Goal: Transaction & Acquisition: Purchase product/service

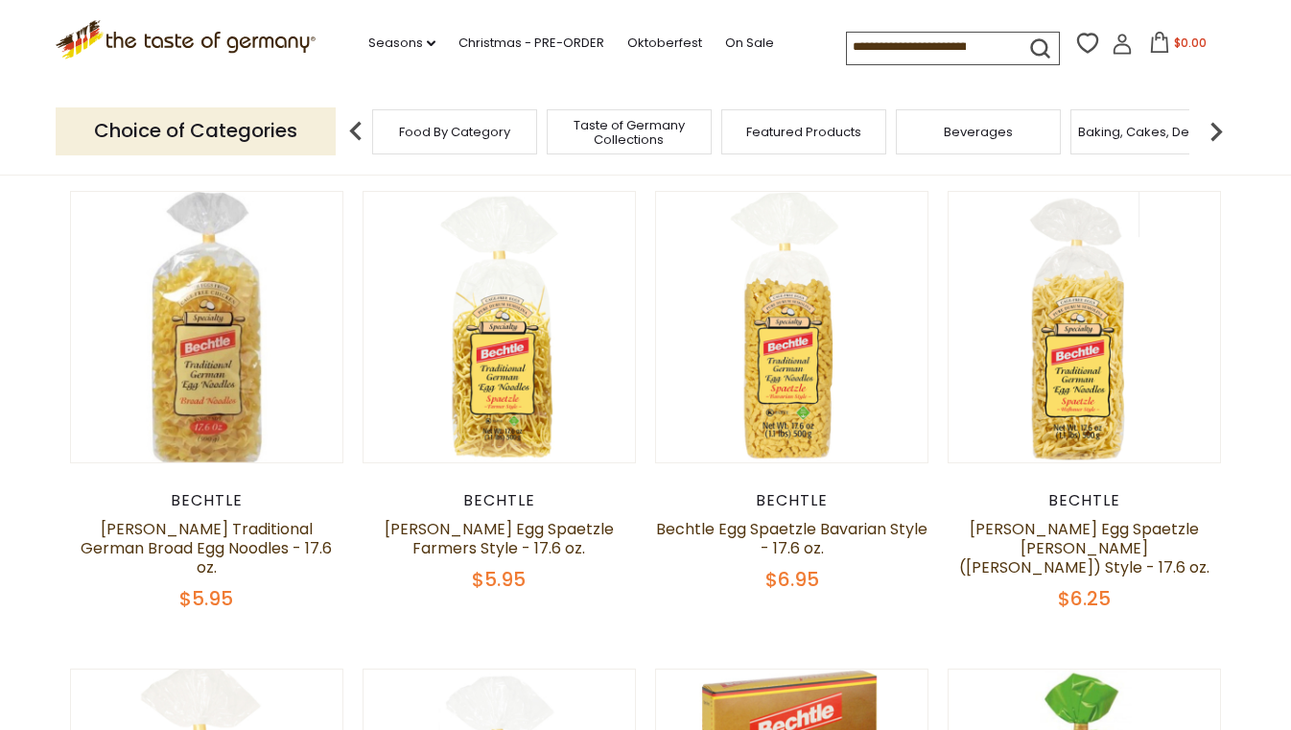
scroll to position [611, 0]
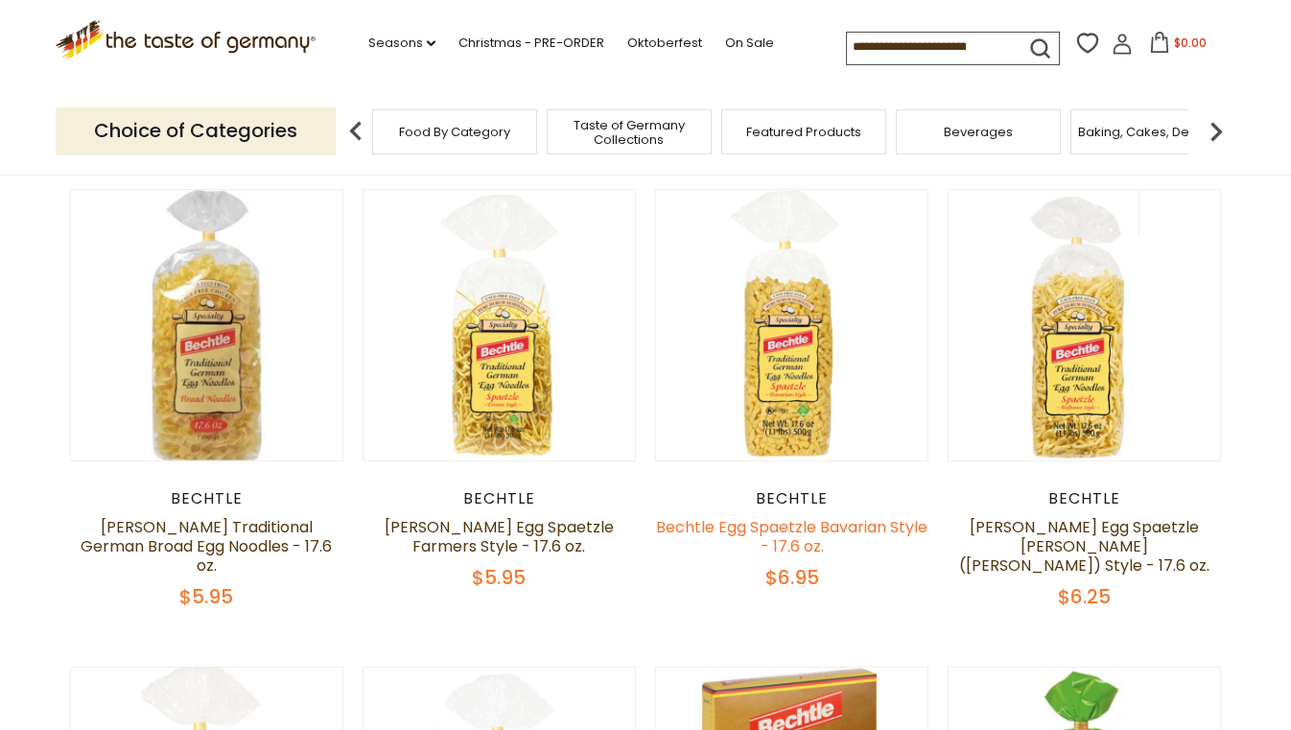
click at [792, 529] on link "Bechtle Egg Spaetzle Bavarian Style - 17.6 oz." at bounding box center [791, 536] width 271 height 41
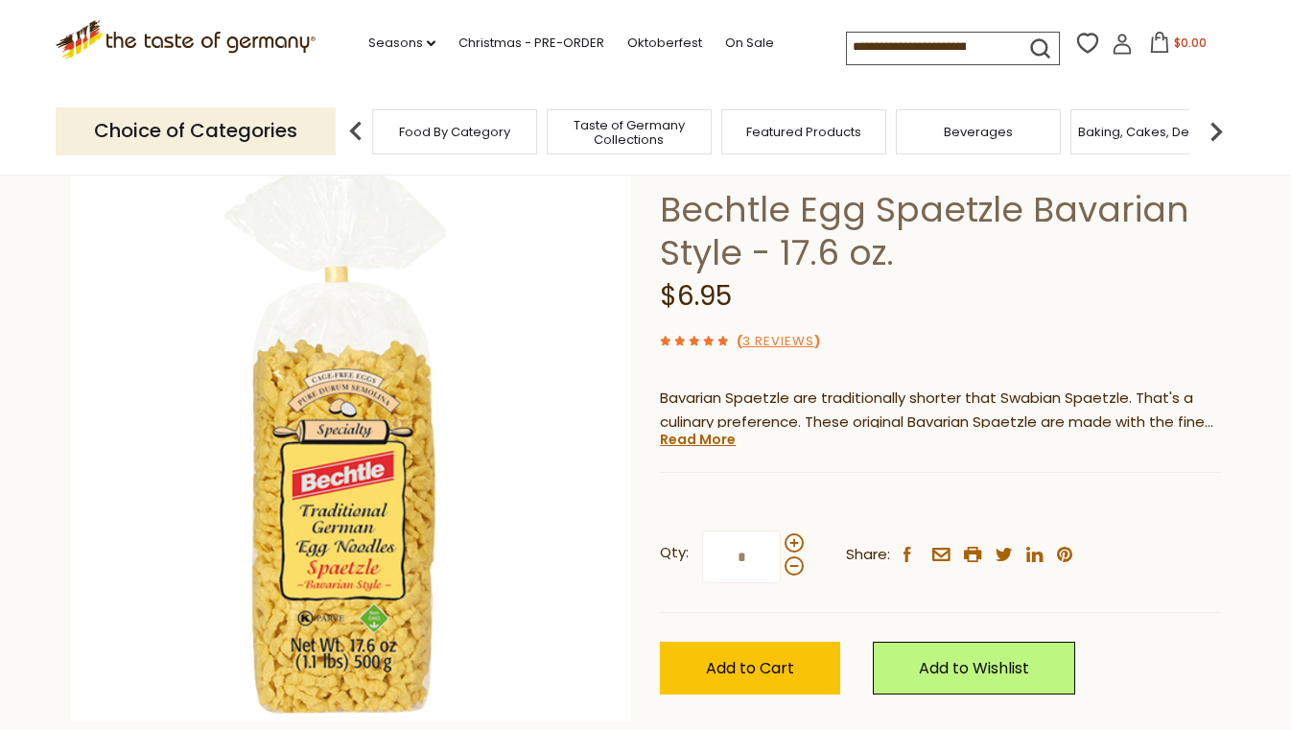
scroll to position [145, 0]
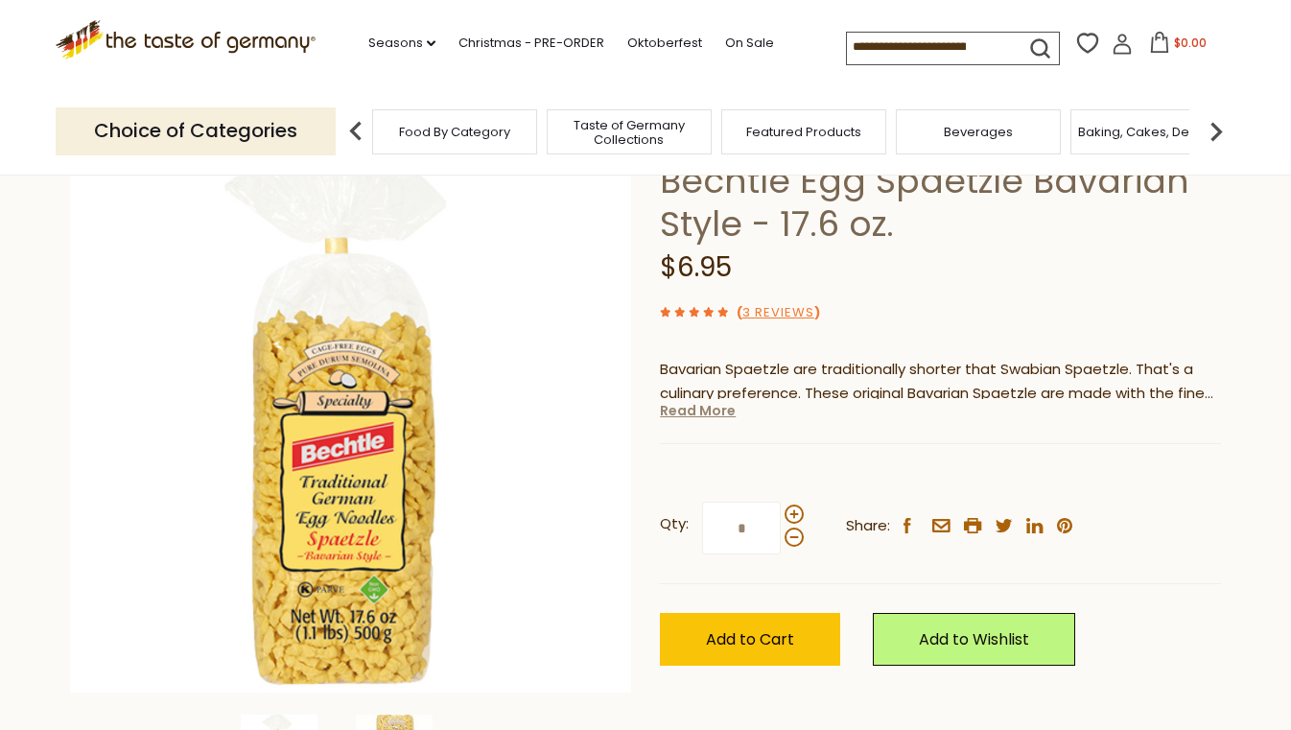
click at [713, 418] on link "Read More" at bounding box center [698, 410] width 76 height 19
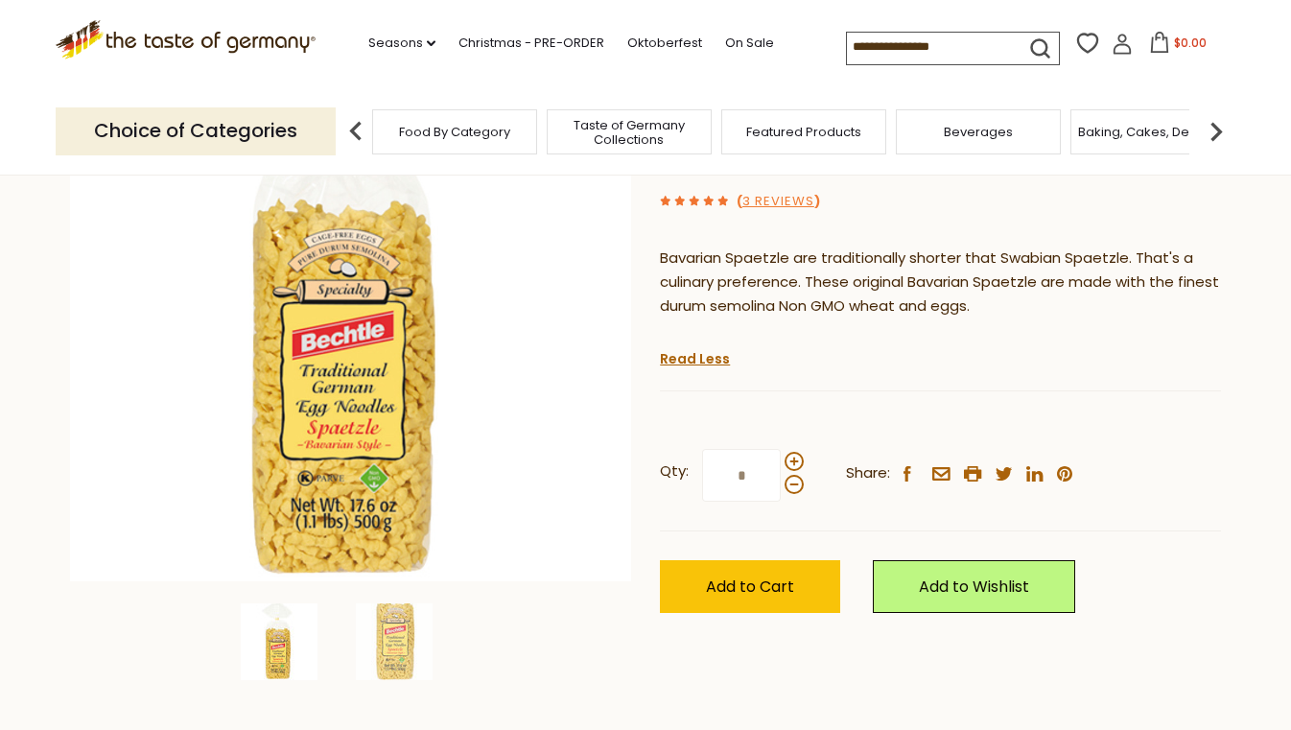
scroll to position [293, 0]
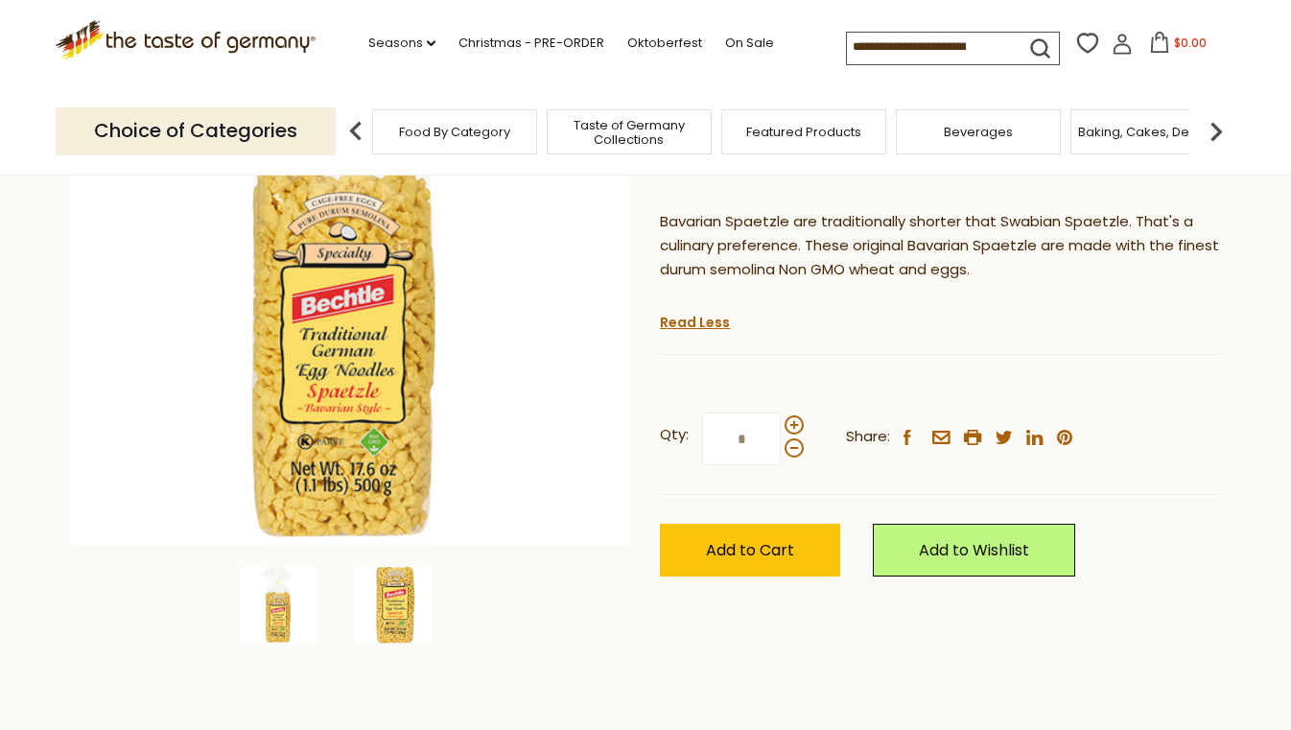
click at [404, 603] on img at bounding box center [394, 605] width 77 height 77
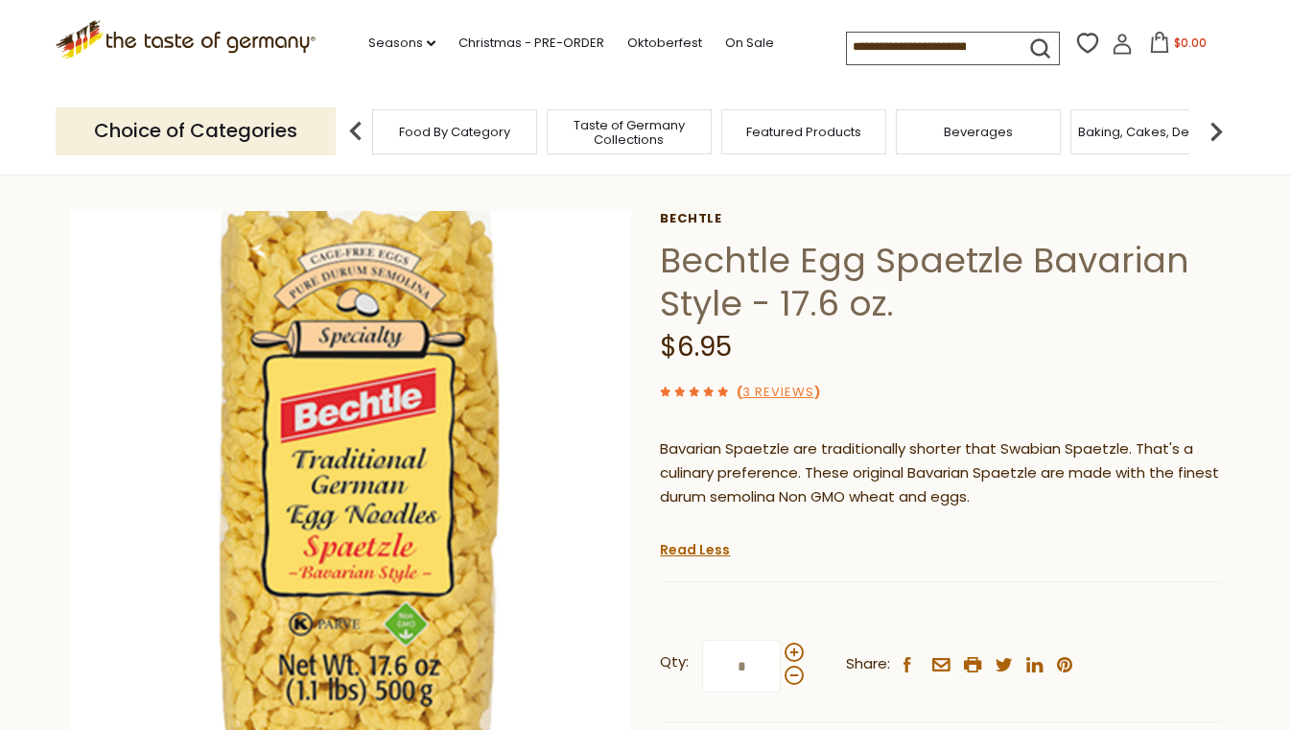
scroll to position [0, 0]
